Goal: Use online tool/utility: Utilize a website feature to perform a specific function

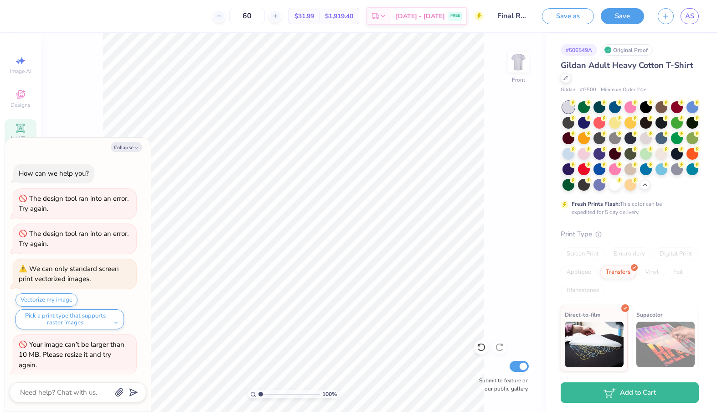
scroll to position [884, 0]
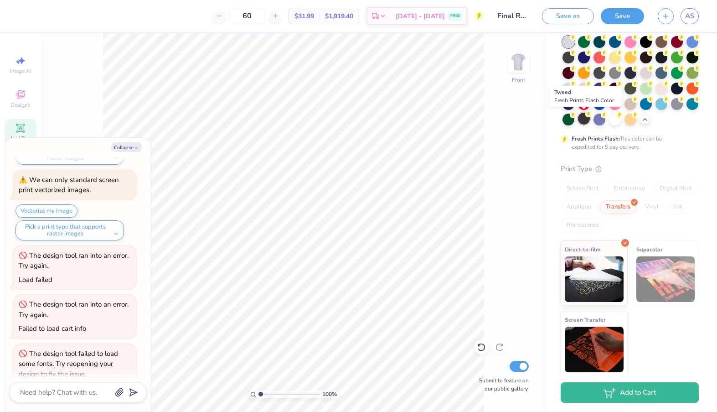
click at [585, 117] on div at bounding box center [584, 119] width 12 height 12
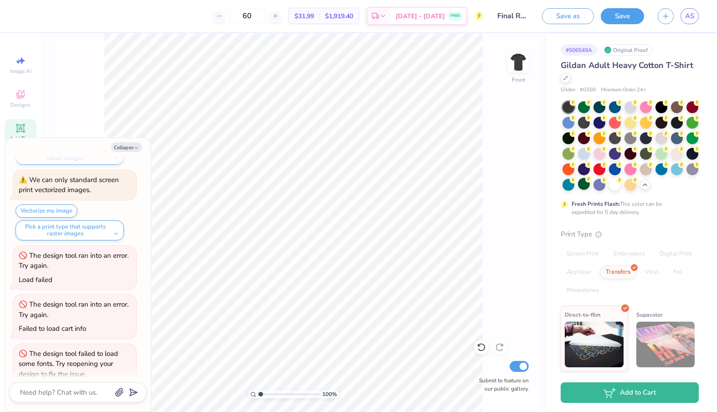
scroll to position [0, 0]
click at [576, 102] on circle at bounding box center [573, 102] width 6 height 6
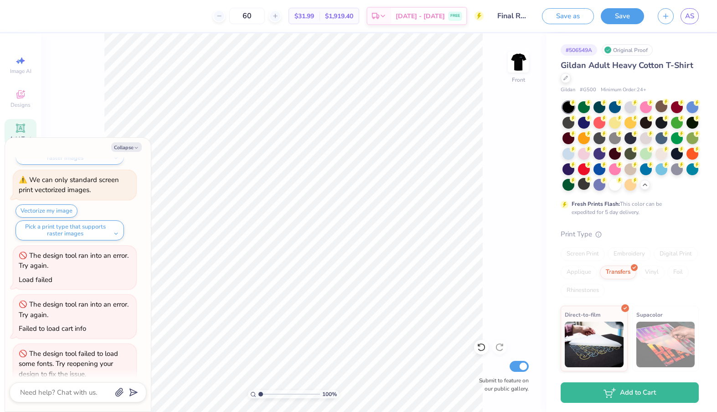
click at [129, 153] on div "Collapse How can we help you? The design tool ran into an error. Try again. The…" at bounding box center [78, 274] width 146 height 273
click at [129, 149] on button "Collapse" at bounding box center [126, 147] width 31 height 10
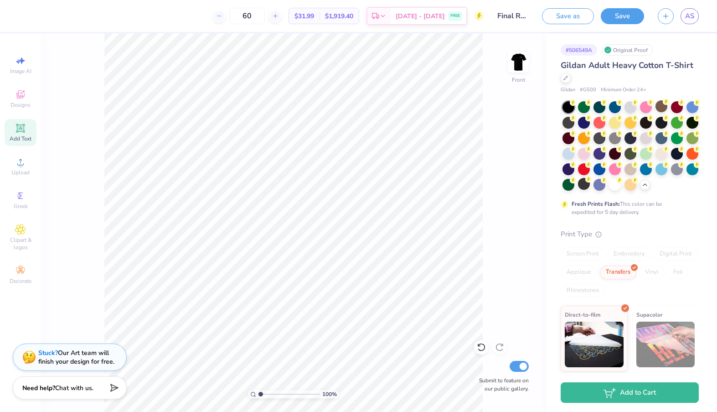
type textarea "x"
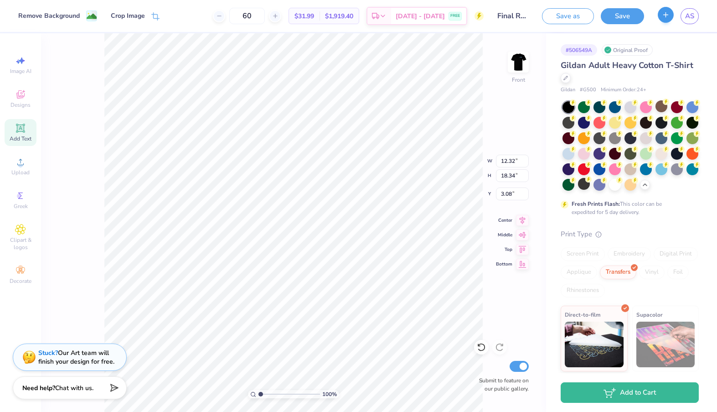
click at [667, 13] on icon "button" at bounding box center [666, 15] width 8 height 8
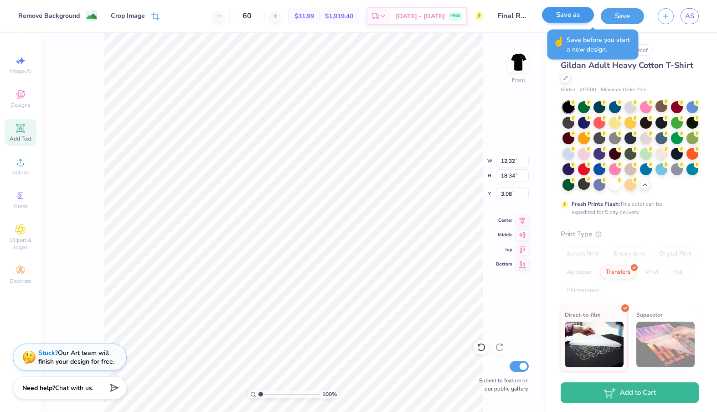
click at [558, 18] on button "Save as" at bounding box center [568, 15] width 52 height 16
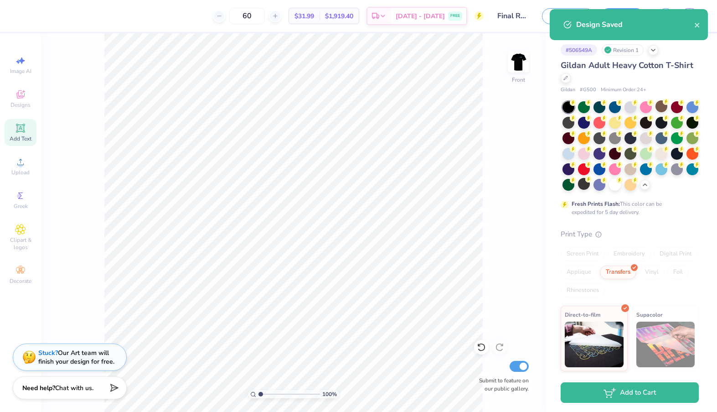
click at [701, 22] on div "Design Saved" at bounding box center [629, 24] width 158 height 31
click at [698, 26] on icon "close" at bounding box center [697, 25] width 5 height 5
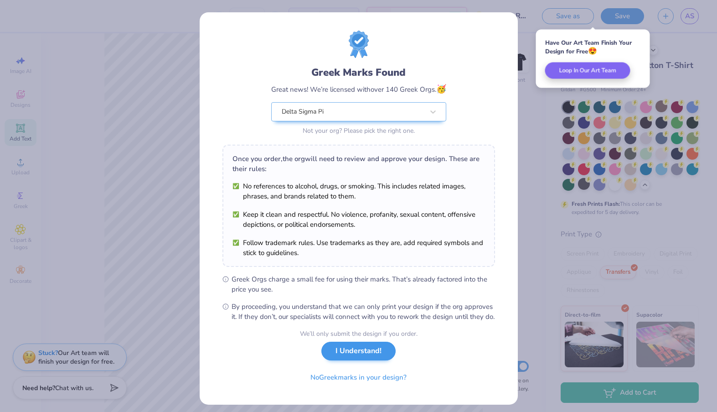
click at [343, 360] on button "I Understand!" at bounding box center [358, 350] width 74 height 19
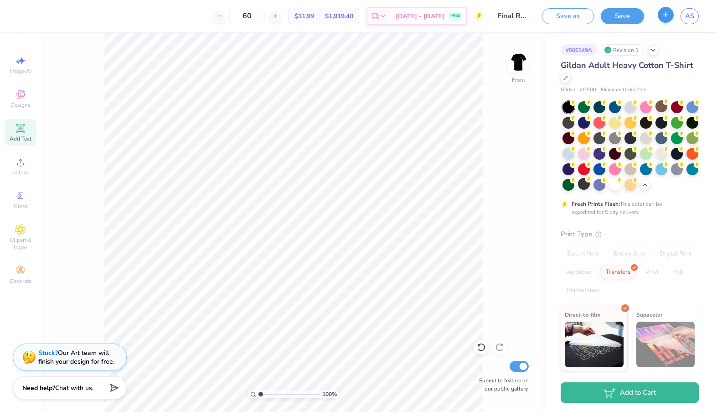
click at [669, 21] on button "button" at bounding box center [666, 15] width 16 height 16
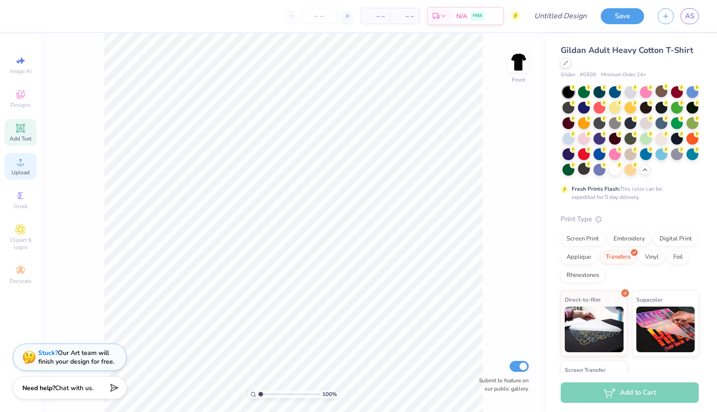
click at [26, 166] on div "Upload" at bounding box center [21, 166] width 32 height 27
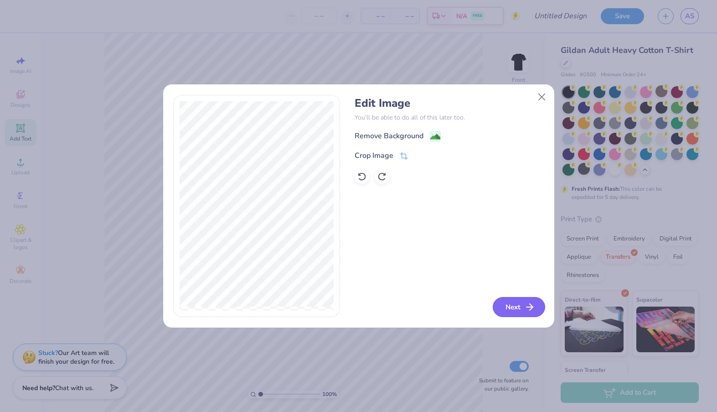
click at [511, 306] on button "Next" at bounding box center [519, 307] width 52 height 20
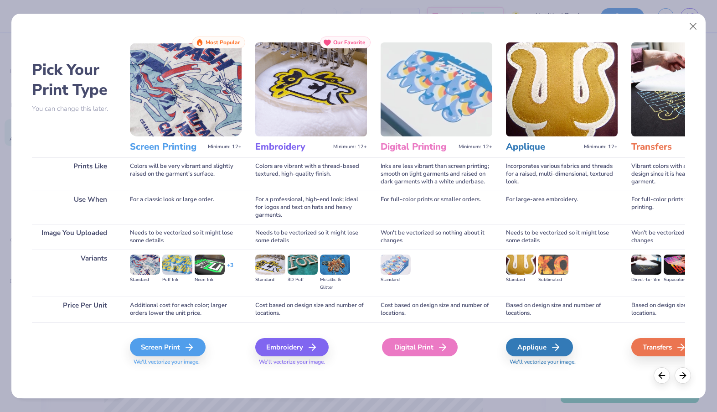
click at [402, 346] on div "Digital Print" at bounding box center [420, 347] width 76 height 18
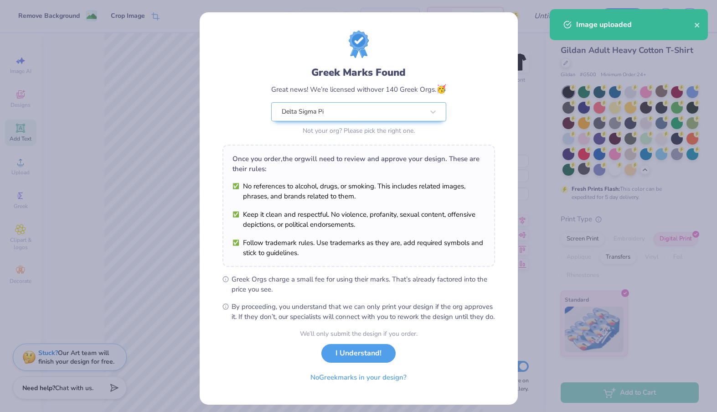
click at [332, 232] on body "Remove Background Crop Image – – Per Item – – Total Est. Delivery N/A FREE Desi…" at bounding box center [358, 206] width 717 height 412
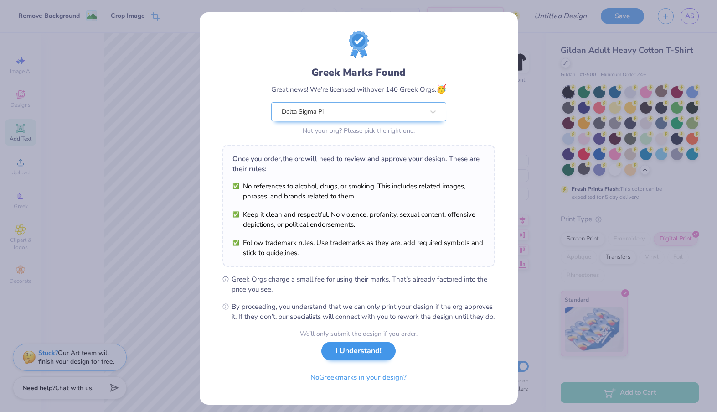
click at [354, 360] on button "I Understand!" at bounding box center [358, 350] width 74 height 19
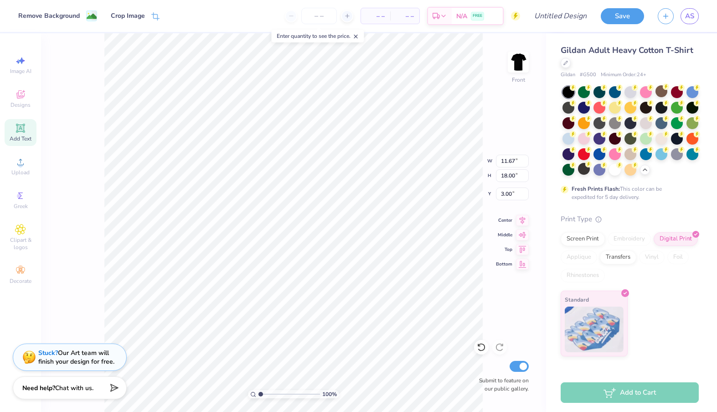
type input "1.45"
type input "2.15"
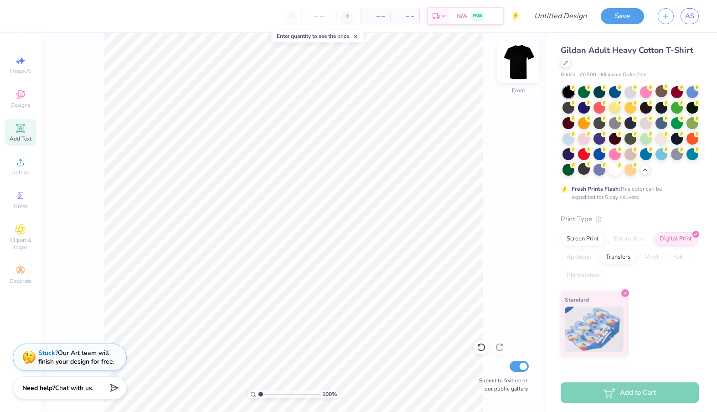
click at [512, 59] on img at bounding box center [518, 62] width 36 height 36
click at [20, 173] on span "Upload" at bounding box center [20, 172] width 18 height 7
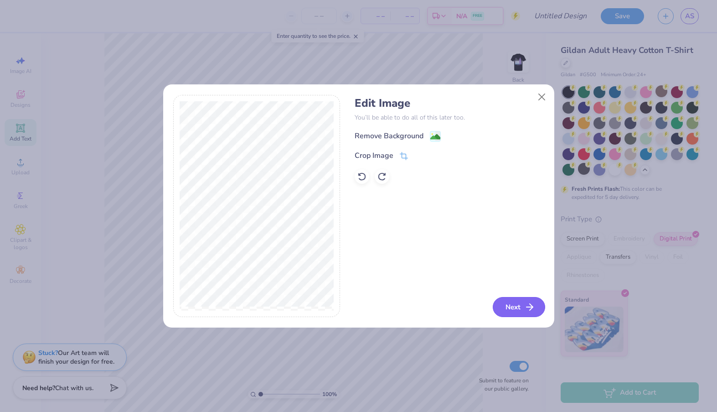
click at [510, 307] on button "Next" at bounding box center [519, 307] width 52 height 20
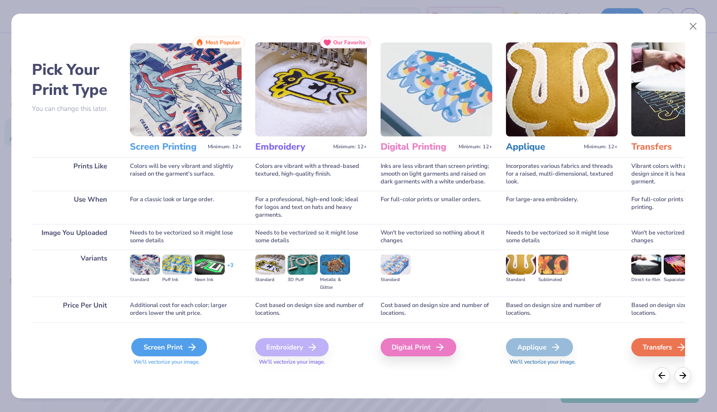
click at [191, 345] on icon at bounding box center [191, 346] width 11 height 11
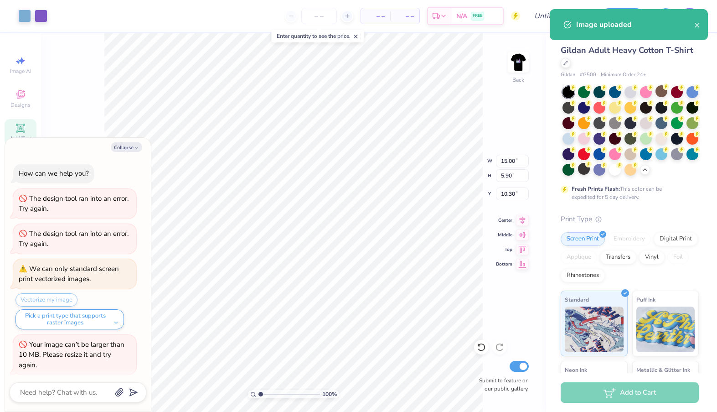
scroll to position [959, 0]
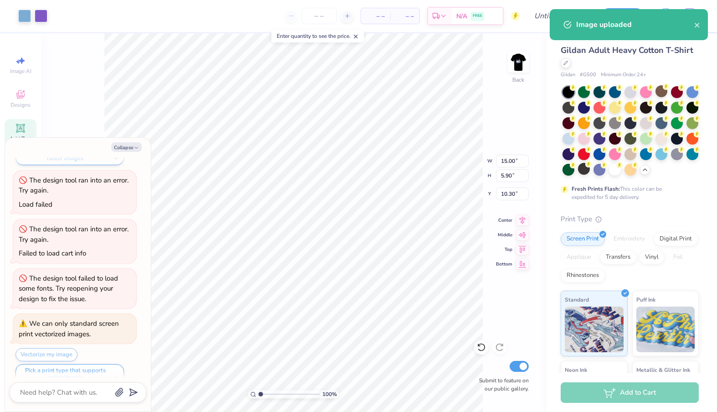
type textarea "x"
type input "8.41"
type input "3.31"
click at [513, 65] on img at bounding box center [518, 62] width 36 height 36
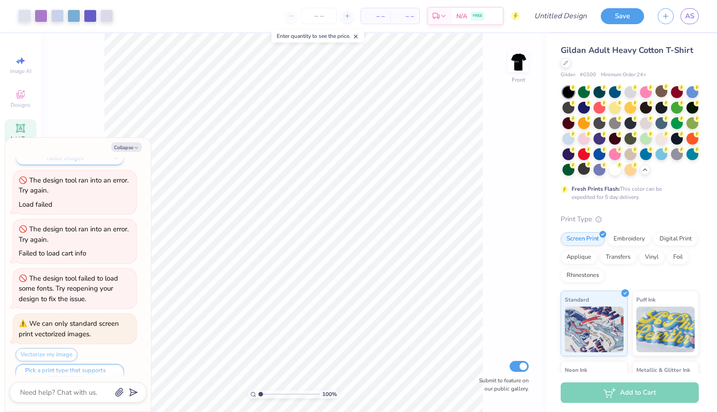
click at [513, 65] on img at bounding box center [518, 62] width 18 height 18
click at [667, 242] on div "Digital Print" at bounding box center [676, 238] width 44 height 14
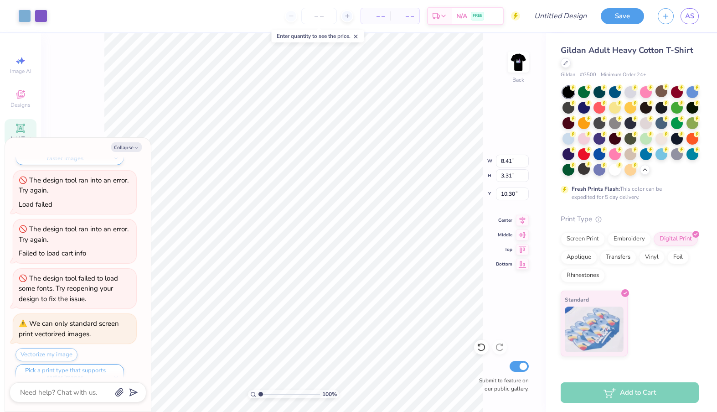
type textarea "x"
type input "6.15"
type input "2.42"
type textarea "x"
type input "3.00"
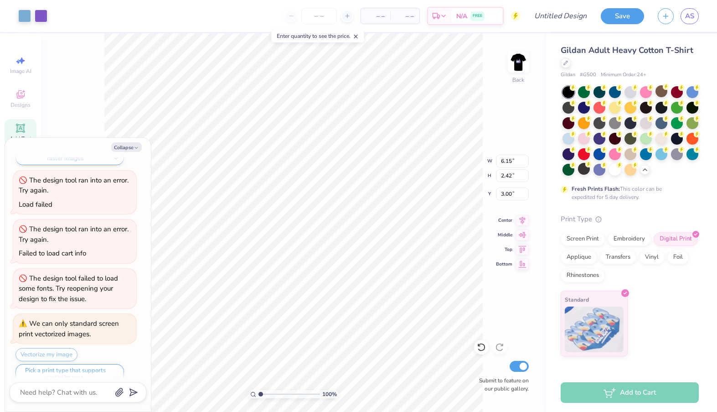
type textarea "x"
type input "3.37"
type input "1.33"
click at [515, 68] on img at bounding box center [518, 62] width 36 height 36
click at [129, 144] on button "Collapse" at bounding box center [126, 147] width 31 height 10
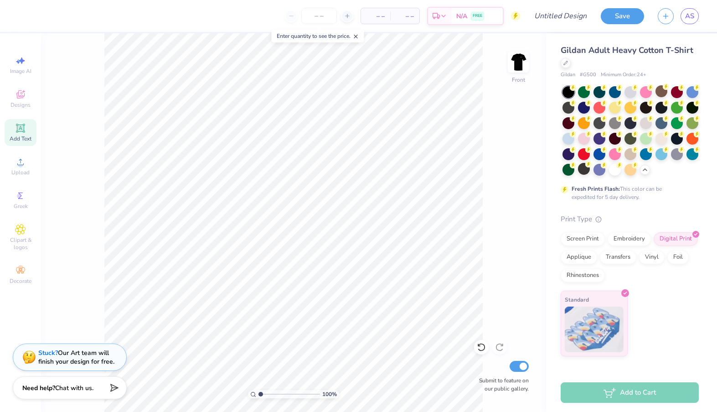
type textarea "x"
click at [14, 167] on div "Upload" at bounding box center [21, 166] width 32 height 27
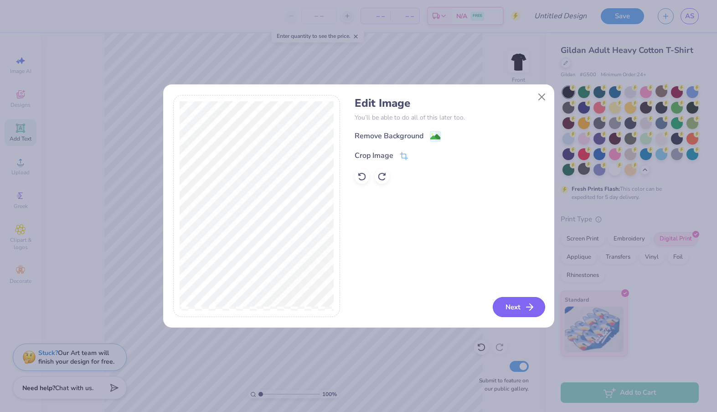
click at [517, 311] on button "Next" at bounding box center [519, 307] width 52 height 20
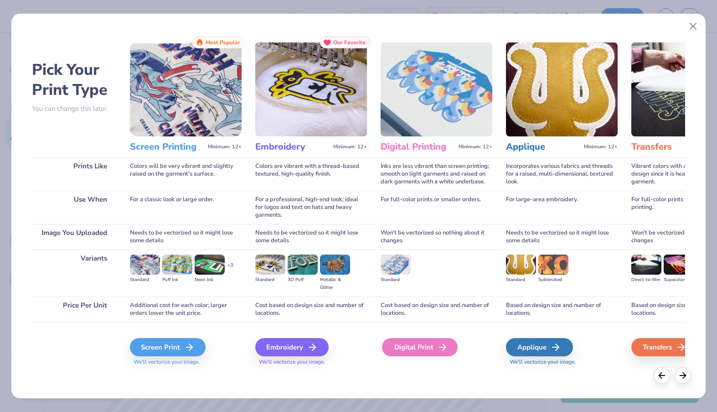
click at [431, 345] on div "Digital Print" at bounding box center [420, 347] width 76 height 18
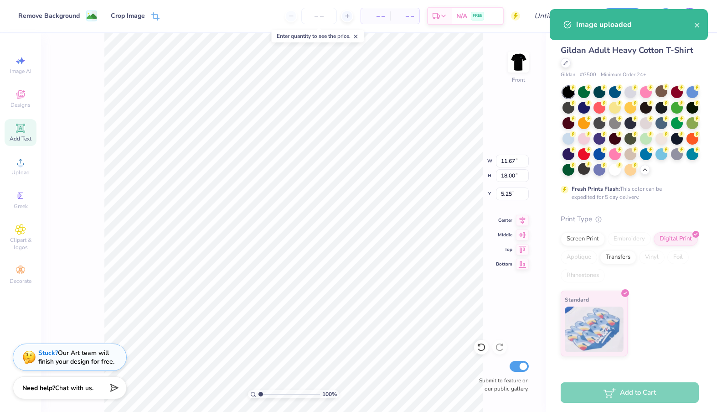
type input "3.00"
click at [289, 15] on div at bounding box center [319, 16] width 68 height 16
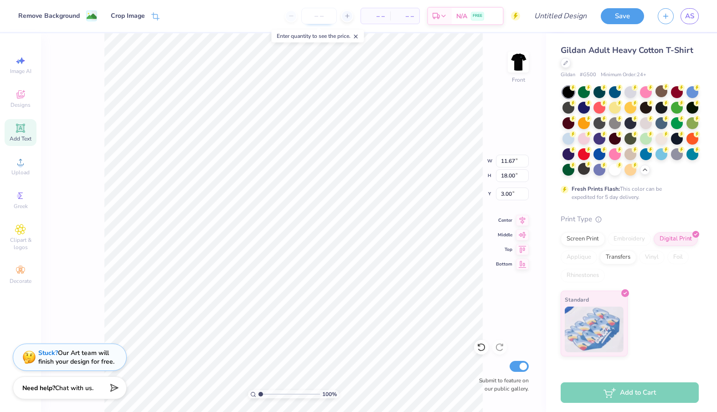
click at [306, 15] on input "number" at bounding box center [319, 16] width 36 height 16
type input "60"
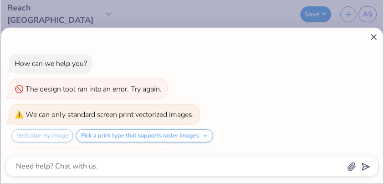
scroll to position [129, 0]
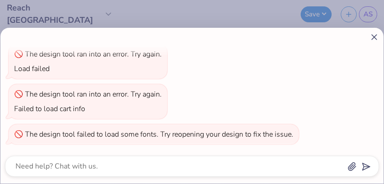
type textarea "x"
